Goal: Find specific page/section: Find specific page/section

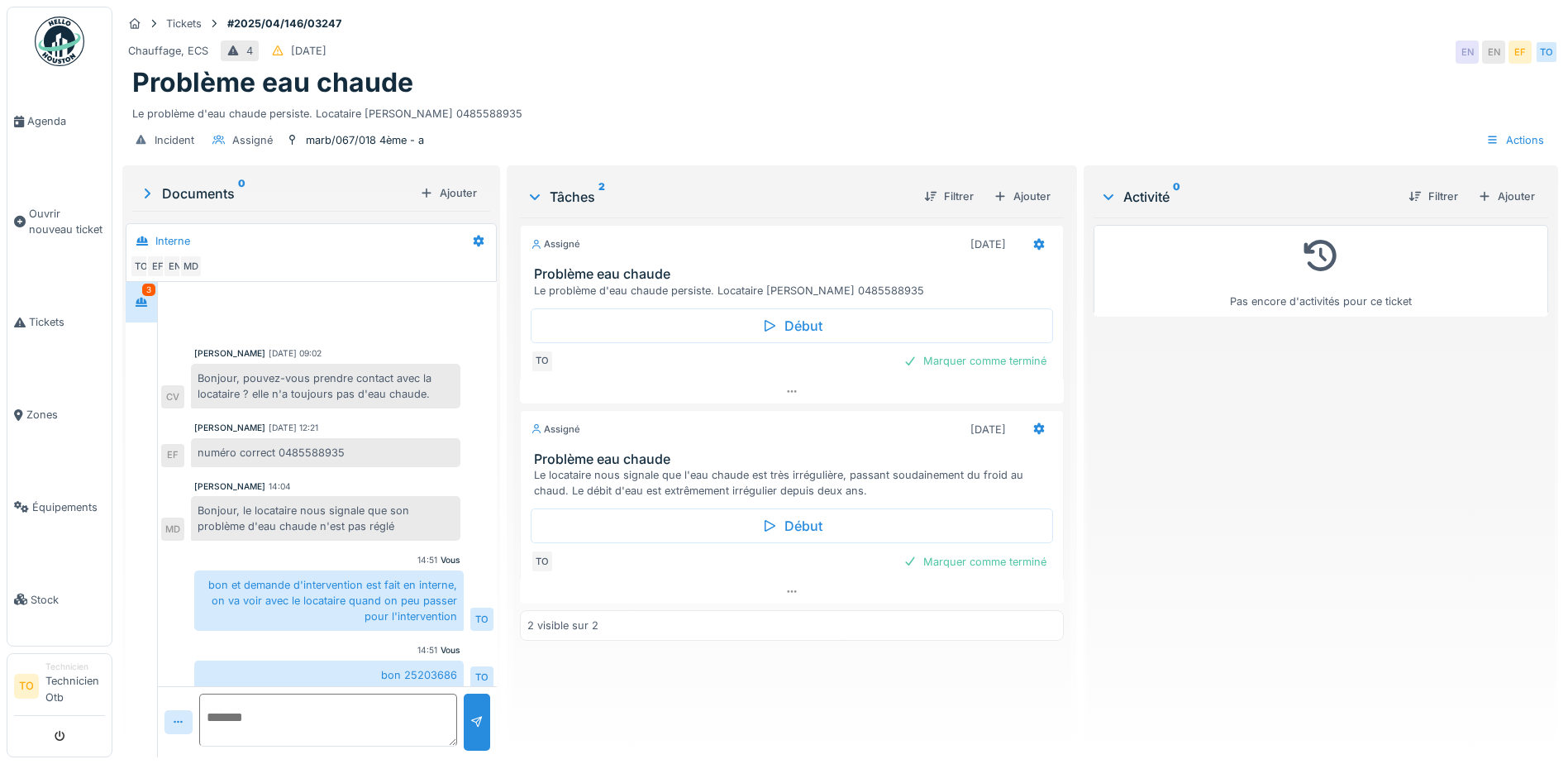
scroll to position [143, 0]
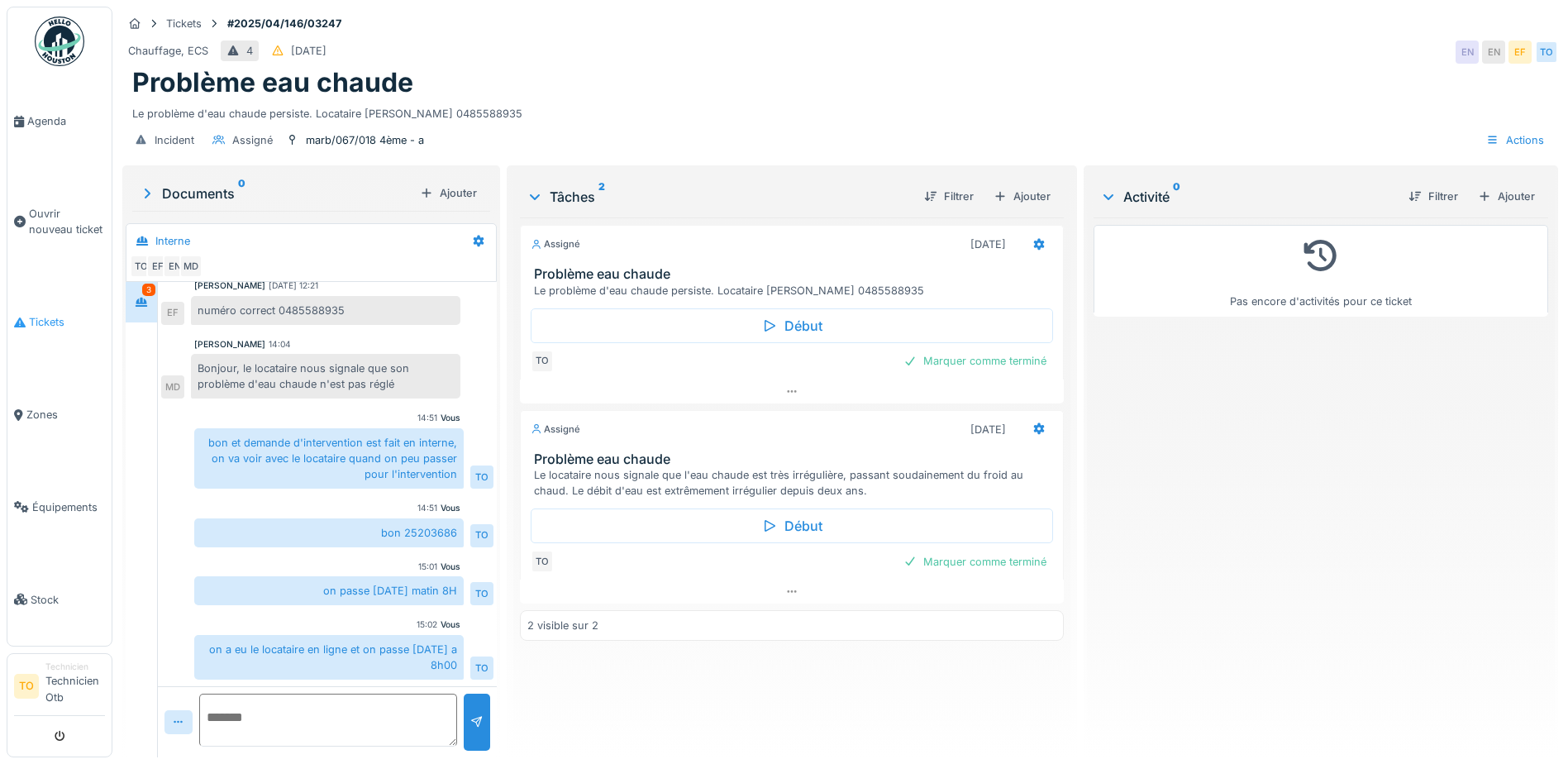
click at [48, 315] on span "Tickets" at bounding box center [67, 321] width 76 height 15
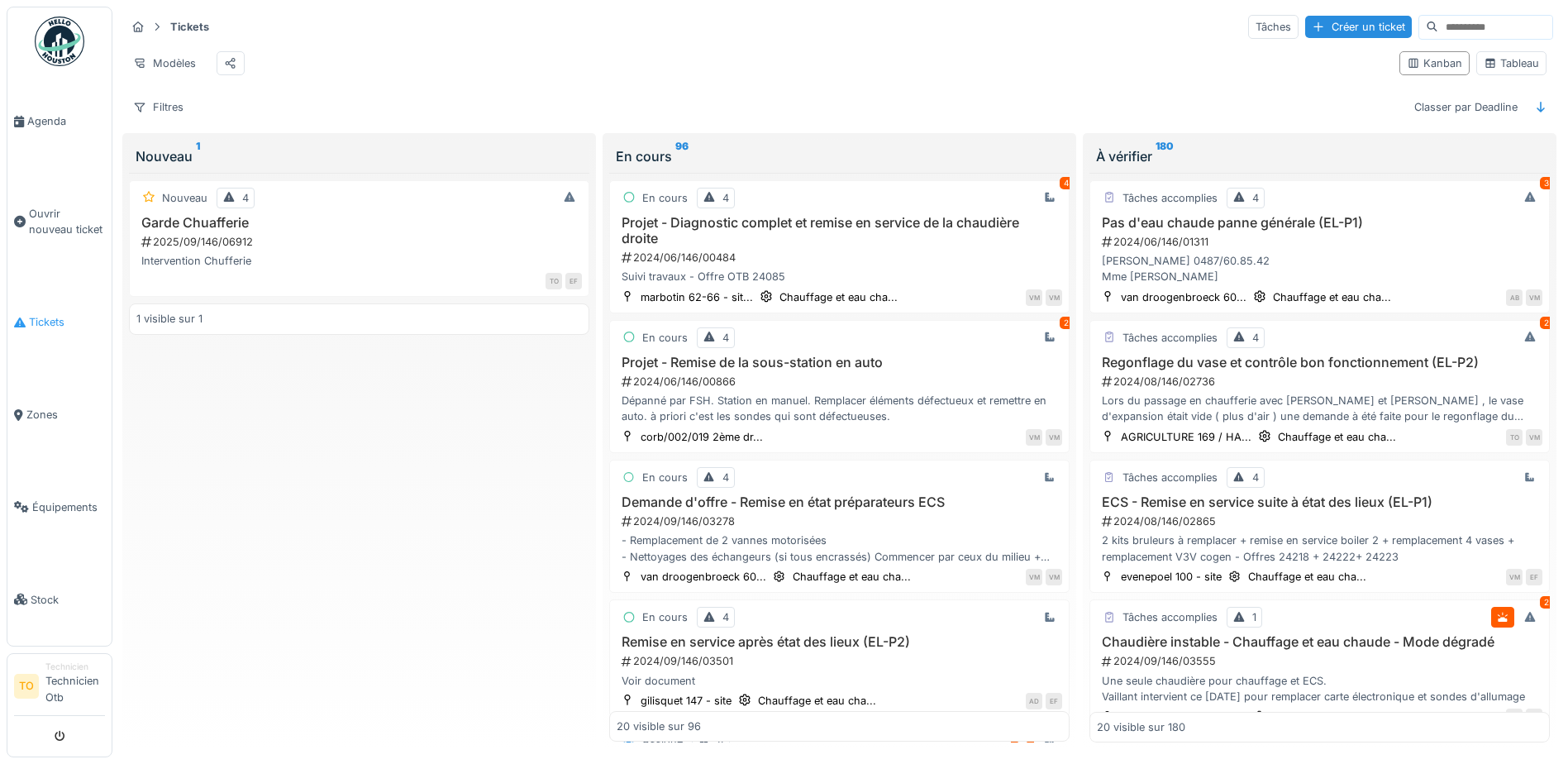
click at [54, 322] on span "Tickets" at bounding box center [67, 321] width 76 height 15
